Goal: Complete application form

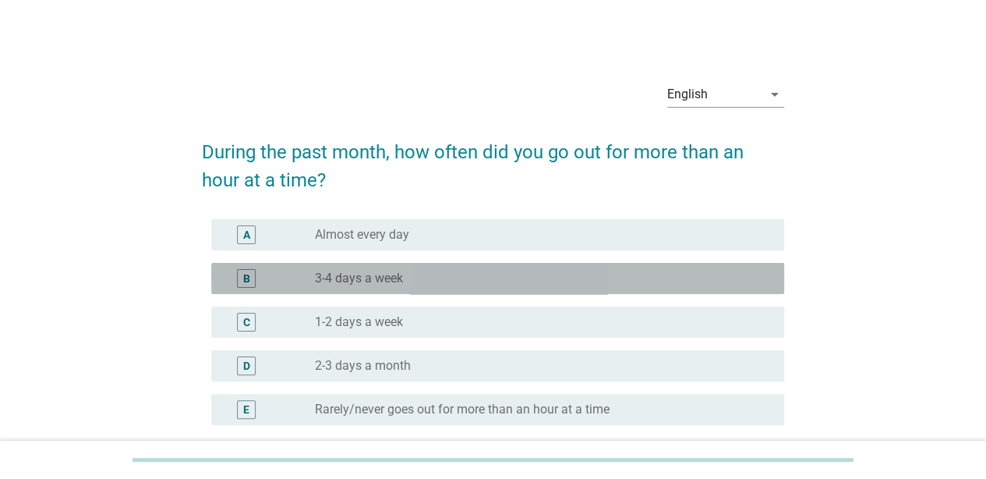
click at [599, 278] on div "radio_button_unchecked 3-4 days a week" at bounding box center [537, 279] width 444 height 16
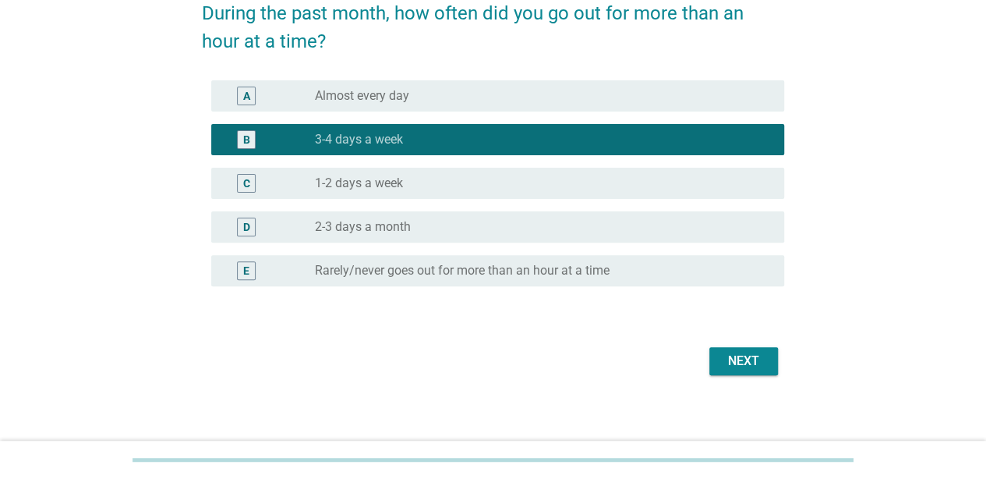
scroll to position [147, 0]
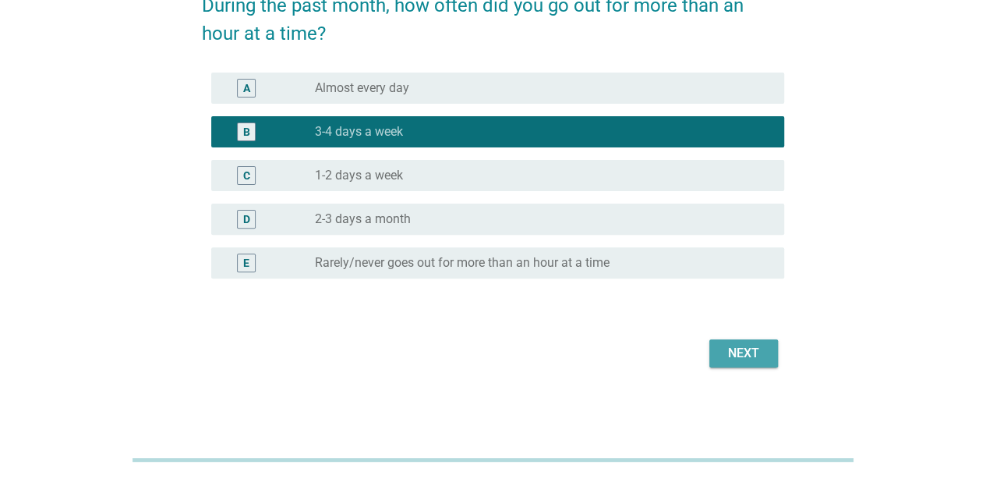
click at [731, 346] on div "Next" at bounding box center [744, 353] width 44 height 19
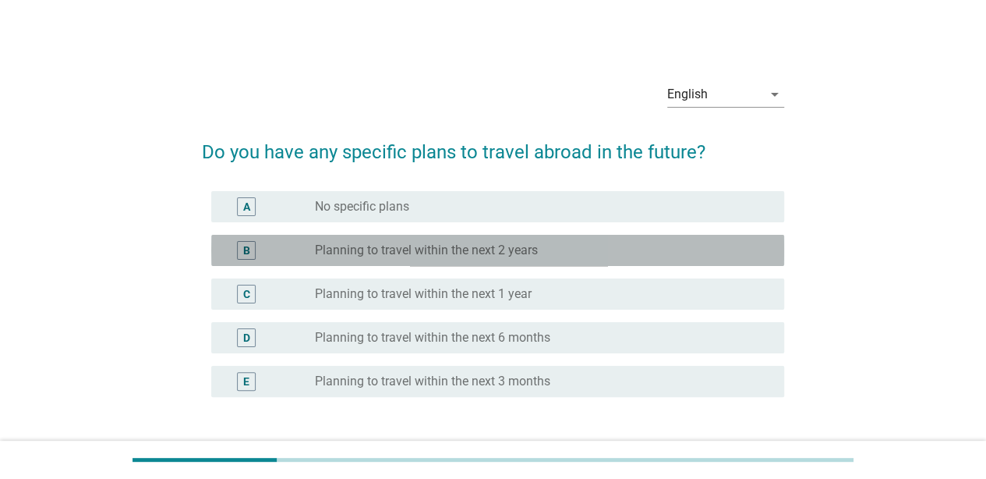
click at [596, 243] on div "radio_button_unchecked Planning to travel within the next 2 years" at bounding box center [537, 250] width 444 height 16
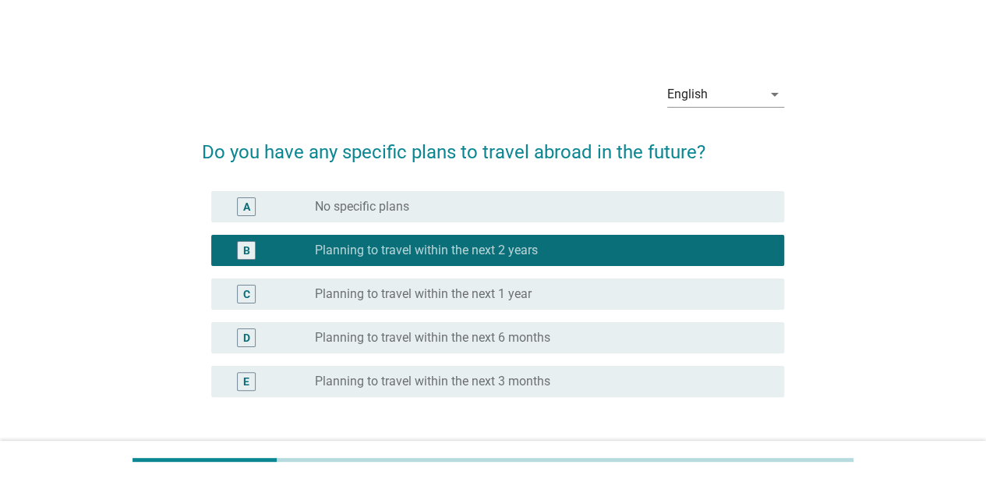
scroll to position [119, 0]
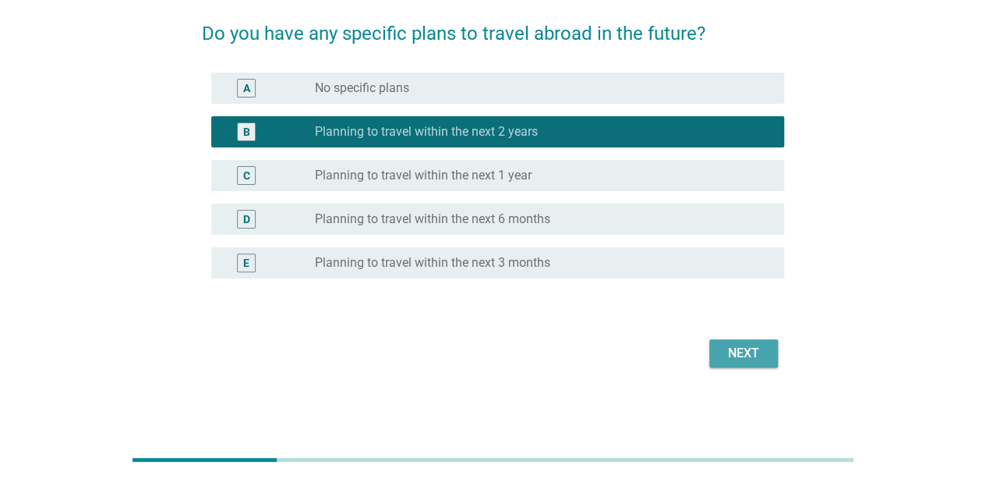
click at [723, 350] on div "Next" at bounding box center [744, 353] width 44 height 19
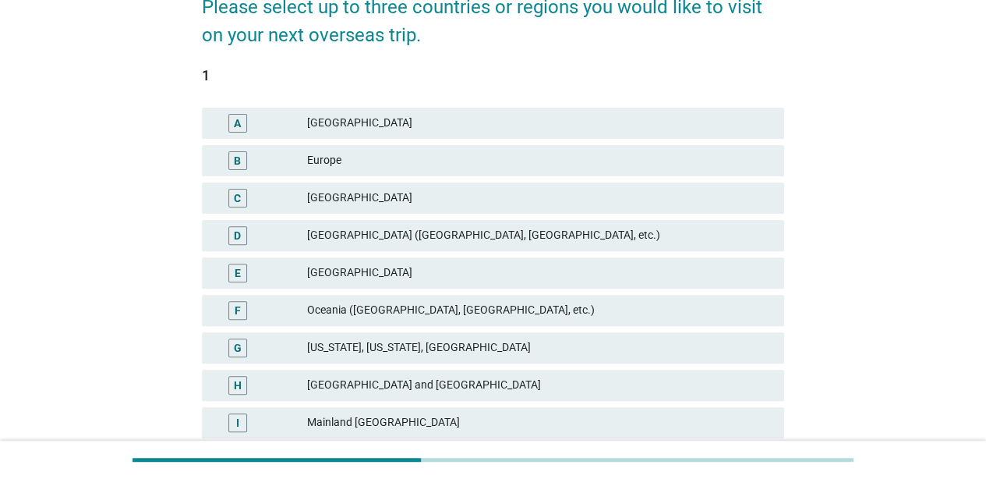
scroll to position [148, 0]
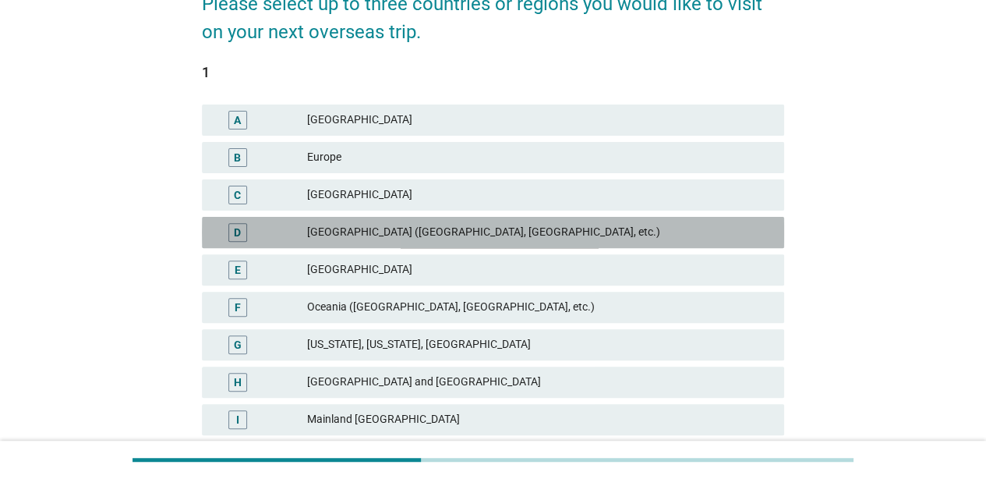
click at [503, 235] on div "[GEOGRAPHIC_DATA] ([GEOGRAPHIC_DATA], [GEOGRAPHIC_DATA], etc.)" at bounding box center [539, 232] width 465 height 19
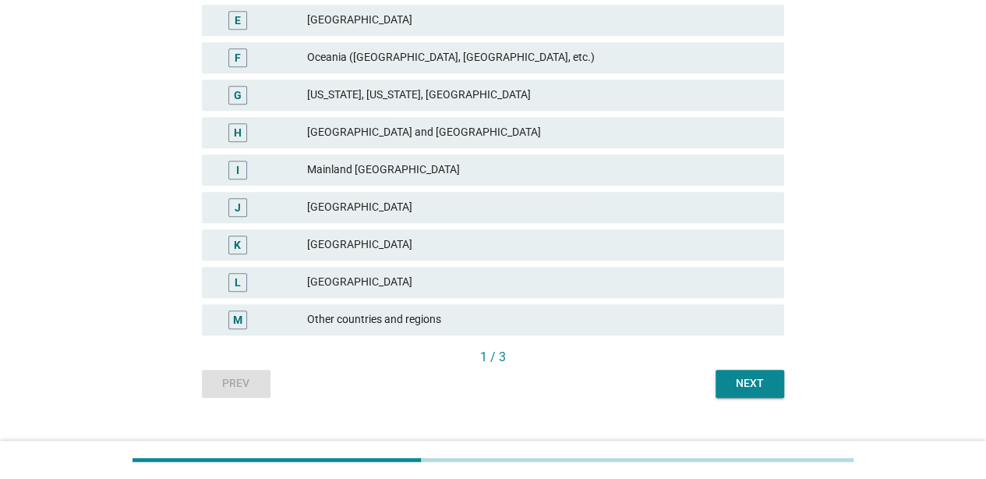
scroll to position [399, 0]
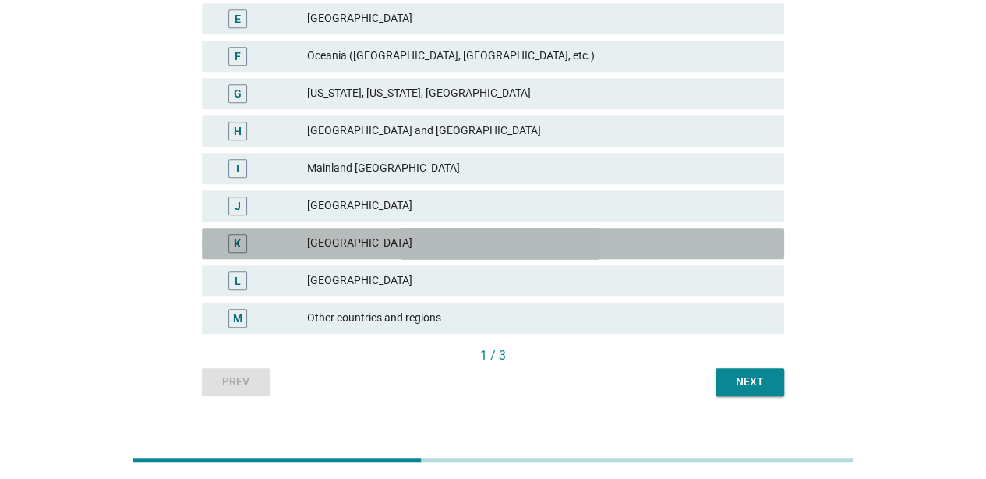
click at [537, 239] on div "[GEOGRAPHIC_DATA]" at bounding box center [539, 243] width 465 height 19
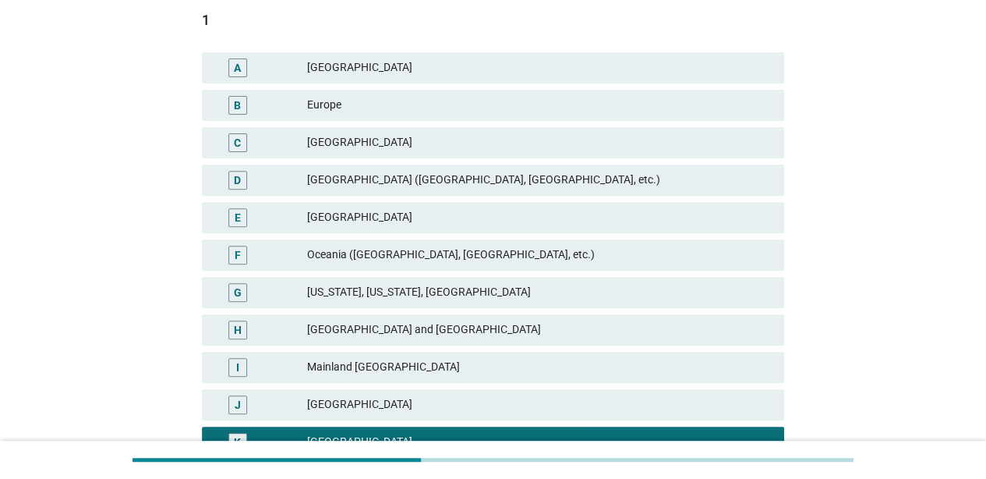
scroll to position [200, 0]
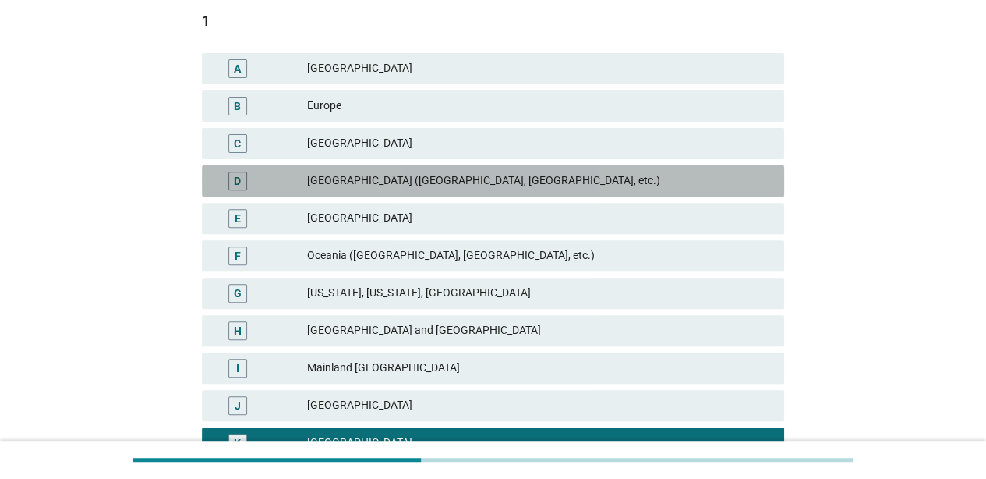
click at [567, 179] on div "[GEOGRAPHIC_DATA] ([GEOGRAPHIC_DATA], [GEOGRAPHIC_DATA], etc.)" at bounding box center [539, 181] width 465 height 19
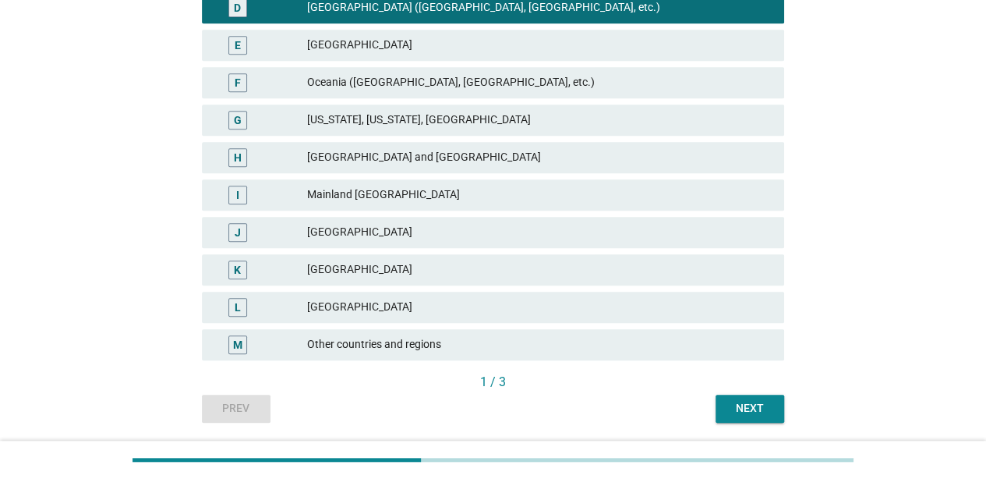
scroll to position [423, 0]
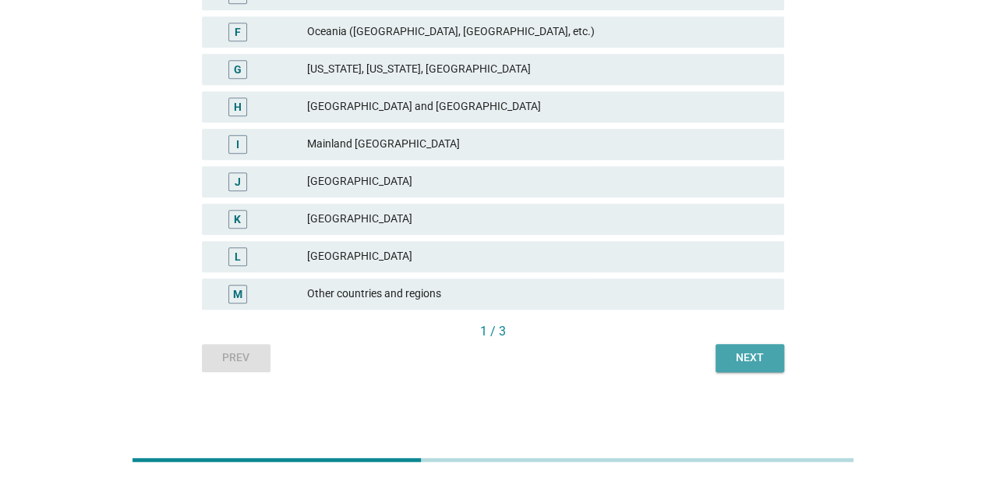
click at [747, 366] on button "Next" at bounding box center [750, 358] width 69 height 28
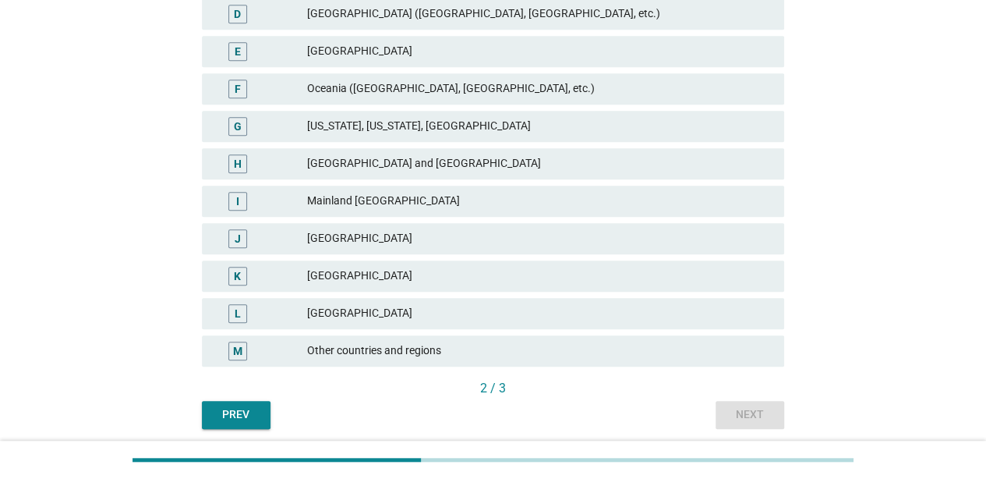
scroll to position [373, 0]
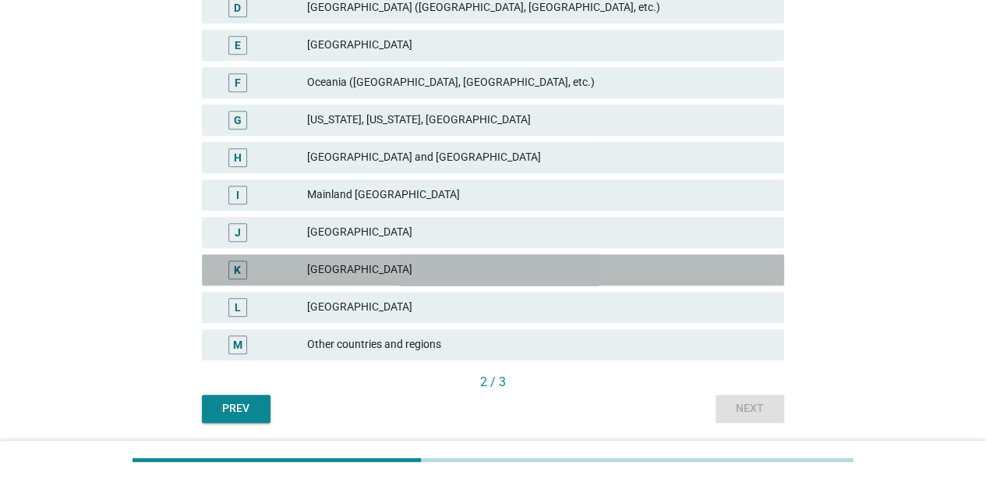
click at [517, 265] on div "[GEOGRAPHIC_DATA]" at bounding box center [539, 269] width 465 height 19
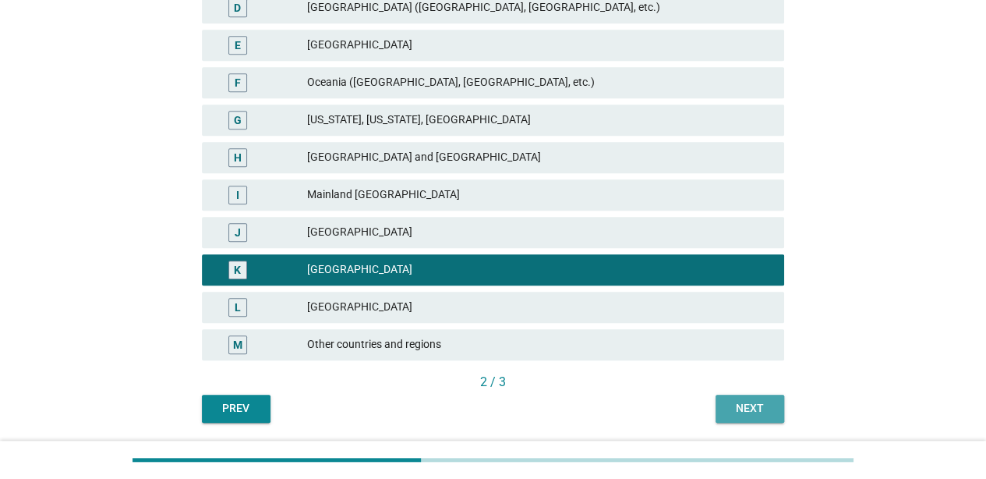
click at [748, 412] on div "Next" at bounding box center [750, 408] width 44 height 16
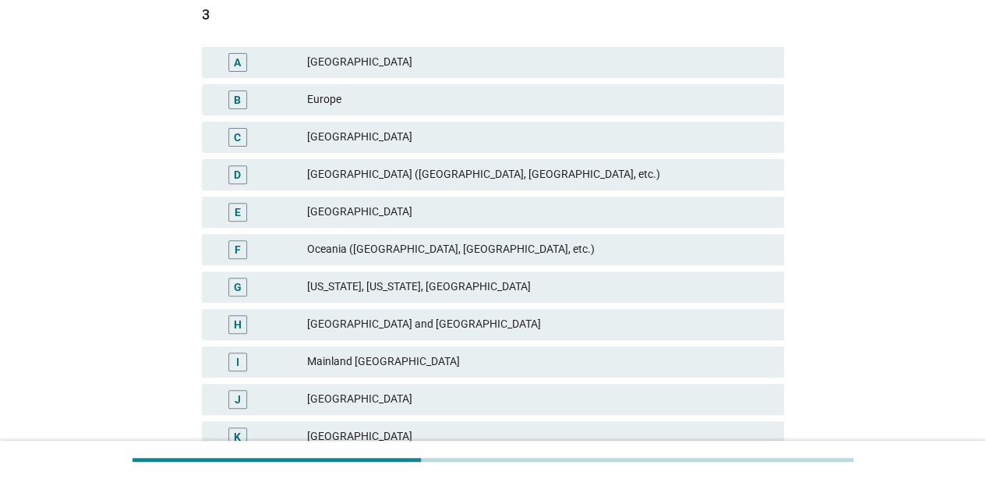
scroll to position [209, 0]
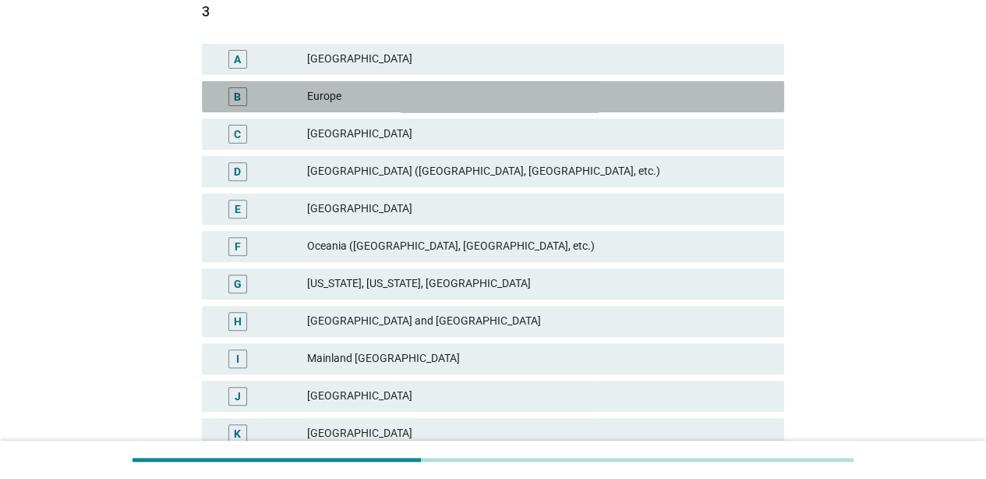
click at [554, 101] on div "Europe" at bounding box center [539, 96] width 465 height 19
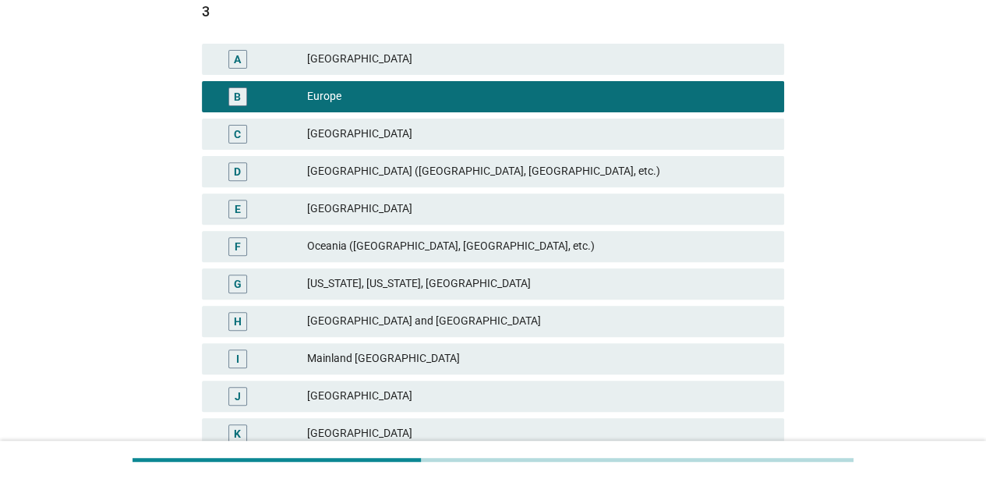
scroll to position [423, 0]
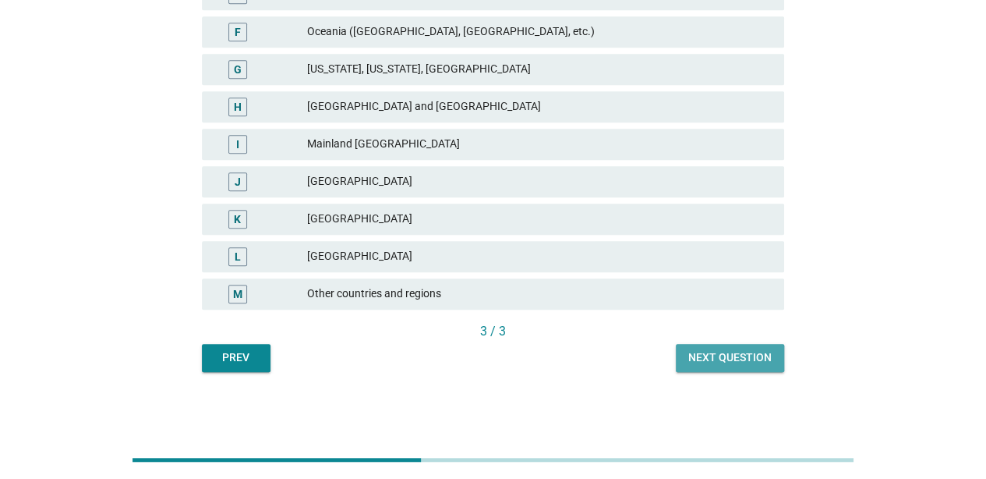
click at [761, 358] on div "Next question" at bounding box center [729, 357] width 83 height 16
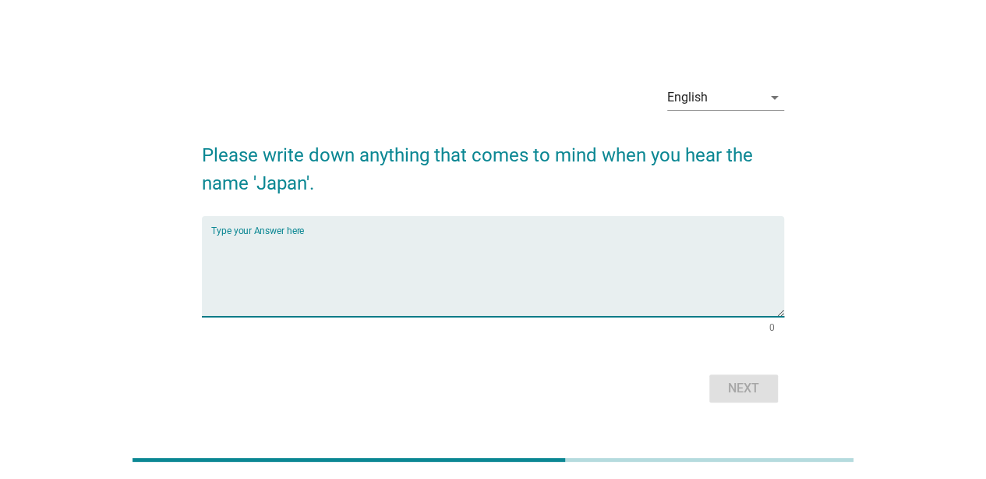
click at [582, 249] on textarea "Type your Answer here" at bounding box center [497, 276] width 573 height 82
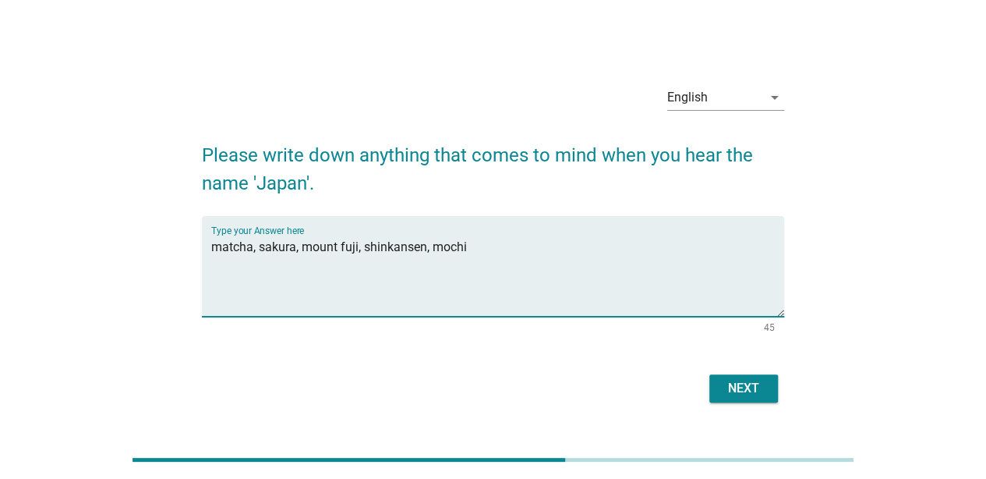
type textarea "matcha, sakura, mount fuji, shinkansen, mochi"
click at [745, 396] on div "Next" at bounding box center [744, 388] width 44 height 19
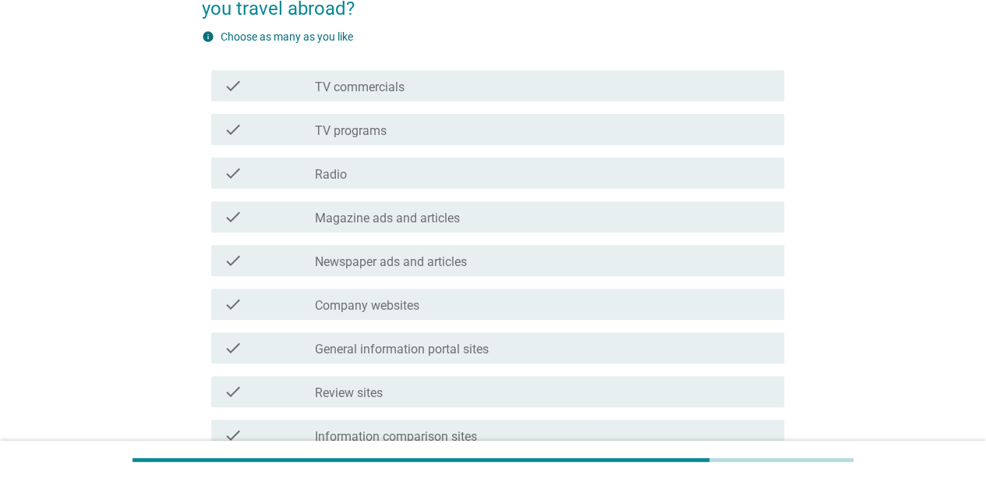
scroll to position [147, 0]
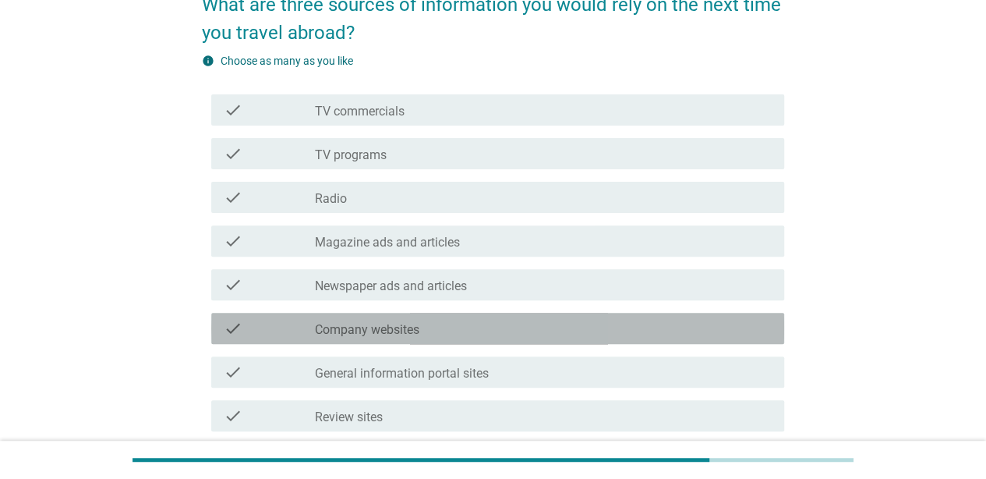
click at [533, 326] on div "check_box_outline_blank Company websites" at bounding box center [543, 328] width 457 height 19
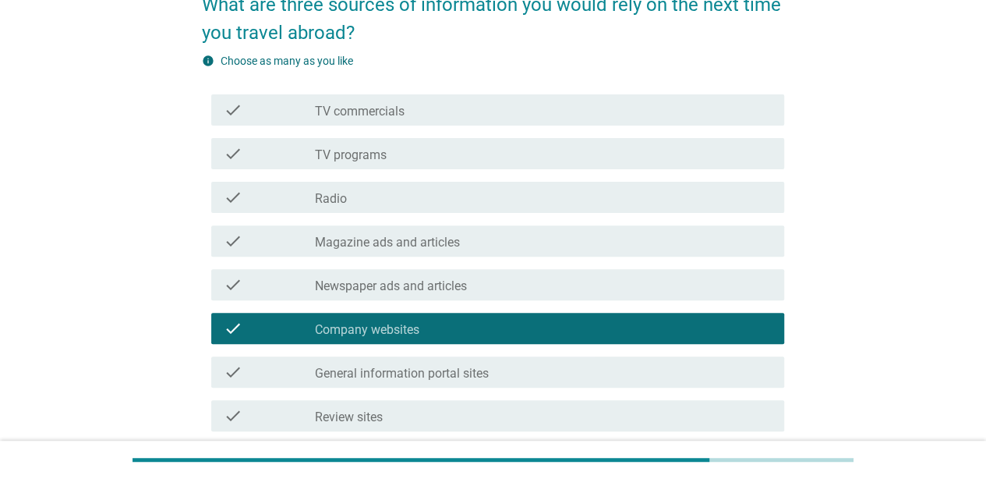
scroll to position [587, 0]
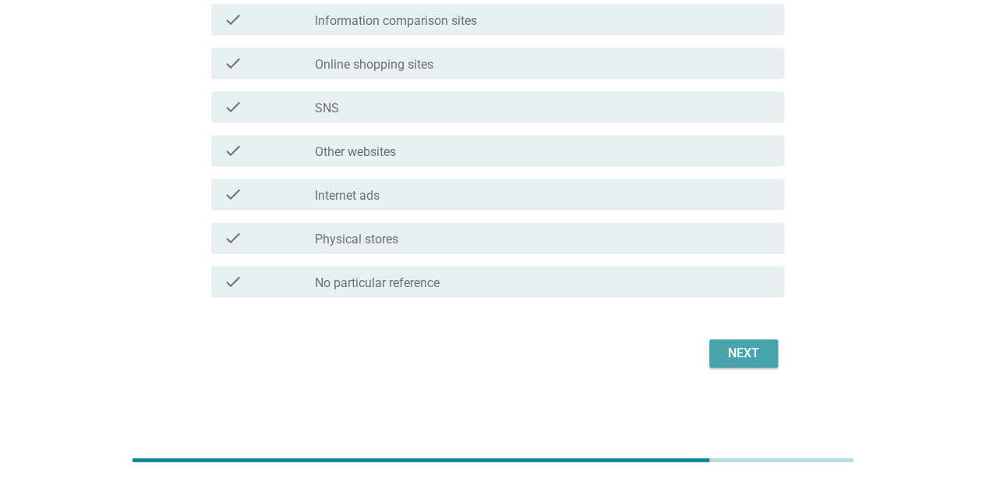
click at [750, 352] on div "Next" at bounding box center [744, 353] width 44 height 19
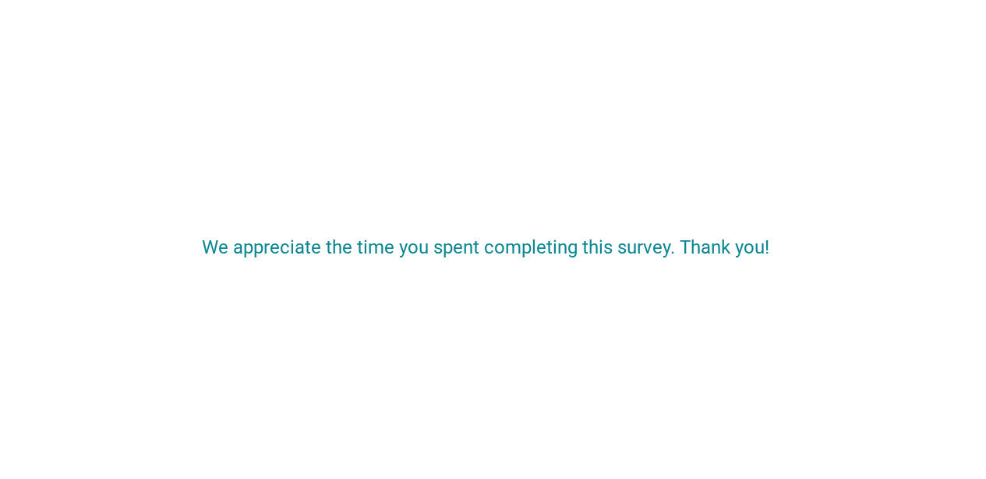
scroll to position [0, 0]
